Goal: Find specific page/section

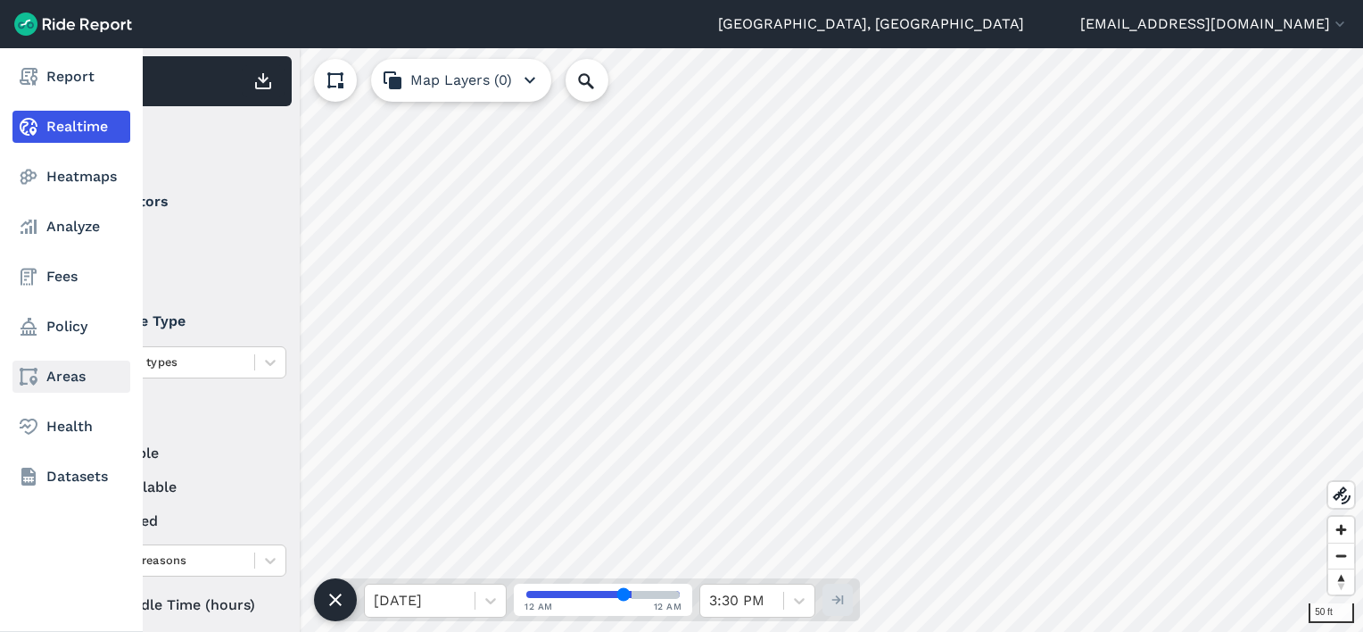
click at [66, 376] on link "Areas" at bounding box center [71, 376] width 118 height 32
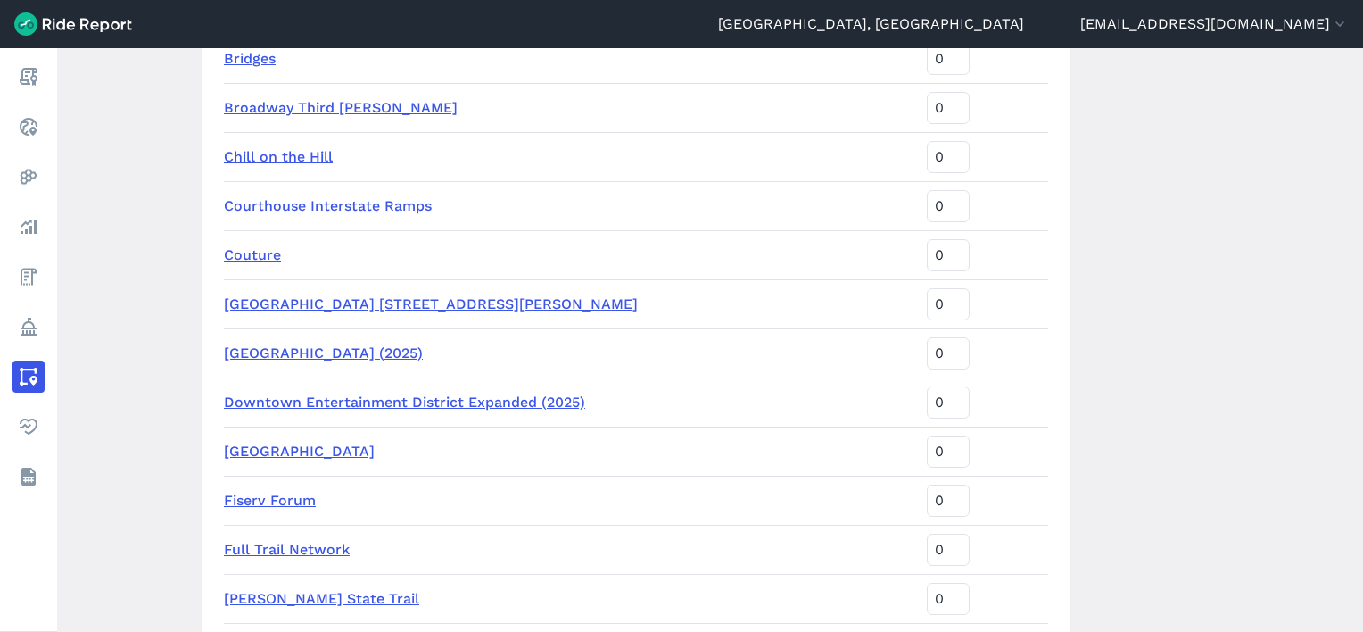
scroll to position [1784, 0]
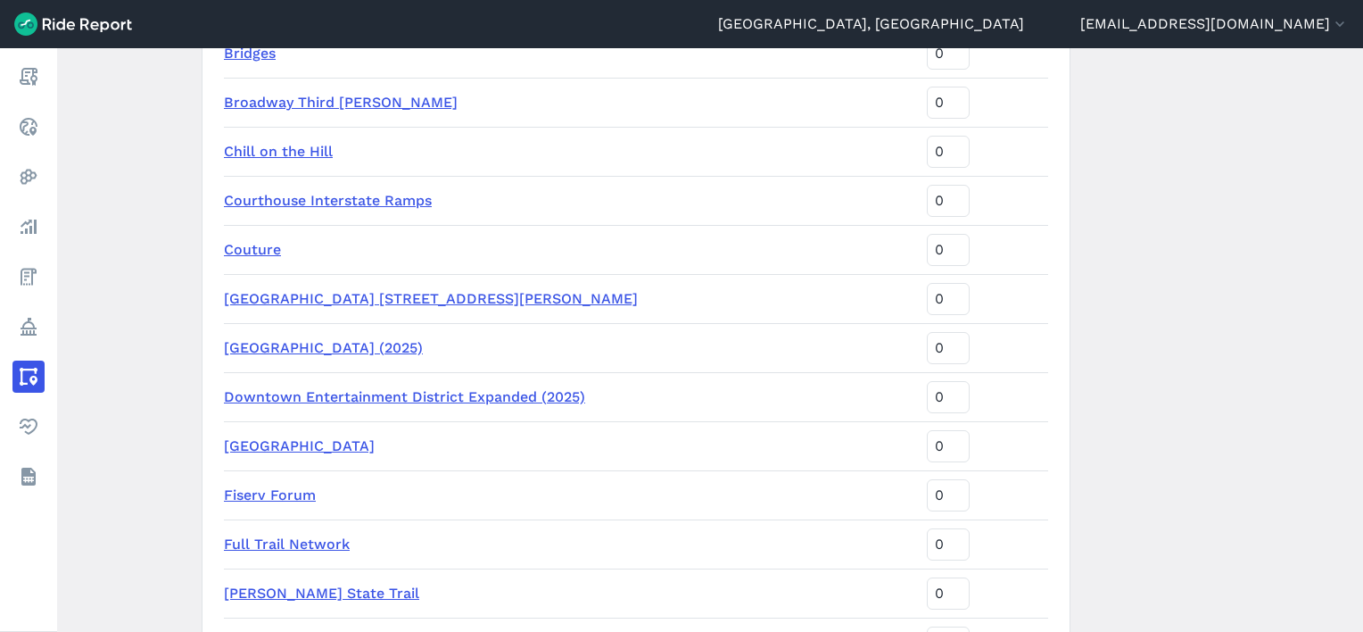
click at [265, 301] on link "[GEOGRAPHIC_DATA] [STREET_ADDRESS][PERSON_NAME]" at bounding box center [431, 298] width 414 height 17
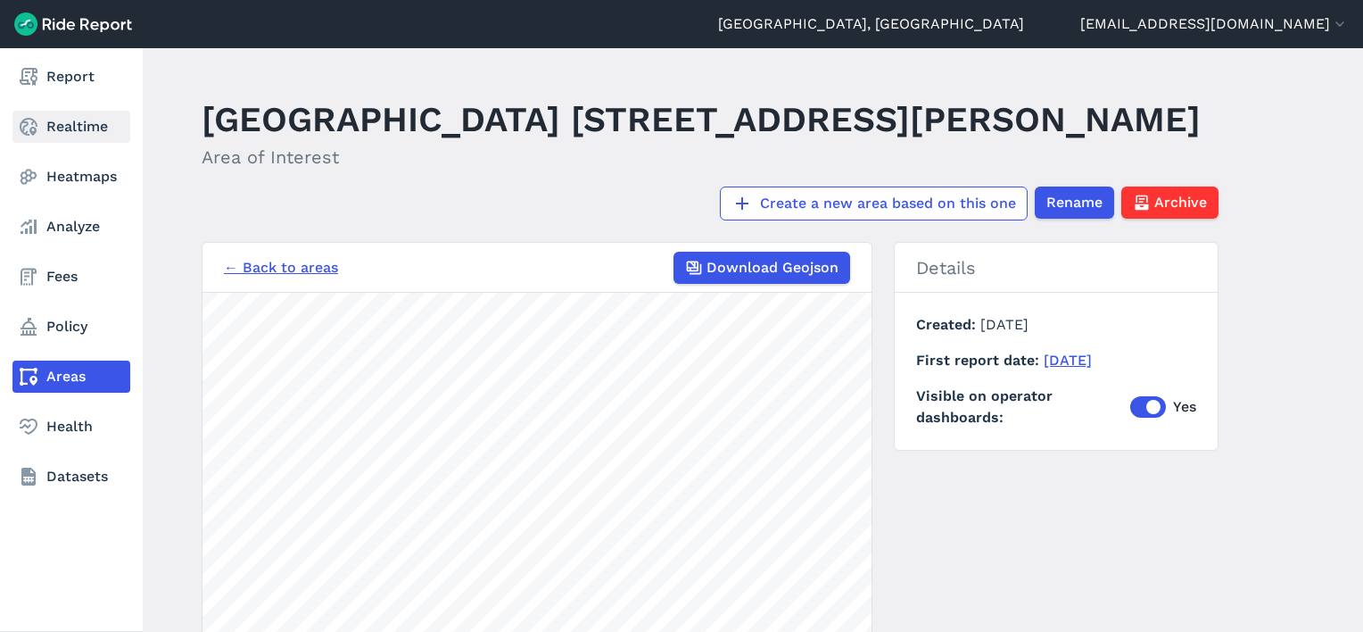
click at [67, 136] on link "Realtime" at bounding box center [71, 127] width 118 height 32
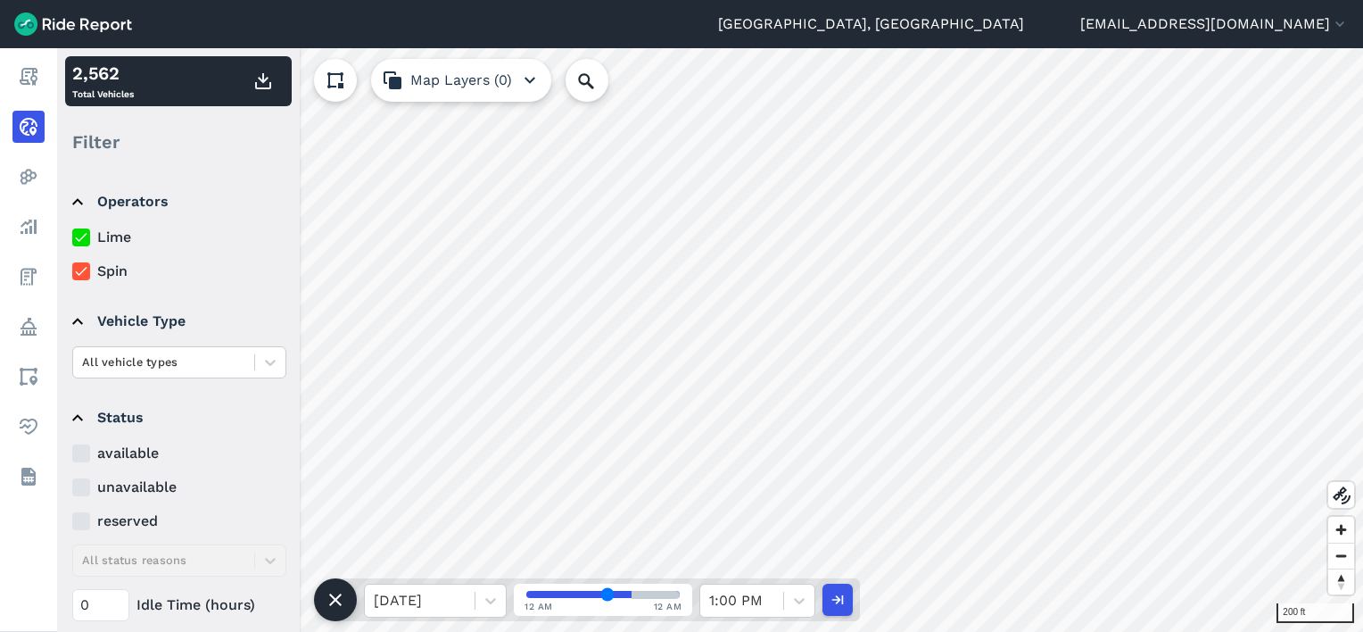
drag, startPoint x: 619, startPoint y: 589, endPoint x: 603, endPoint y: 592, distance: 16.4
click at [605, 592] on input "range" at bounding box center [602, 594] width 153 height 7
drag, startPoint x: 602, startPoint y: 592, endPoint x: 576, endPoint y: 597, distance: 26.3
type input "30"
click at [576, 597] on input "range" at bounding box center [602, 594] width 153 height 7
